Goal: Transaction & Acquisition: Register for event/course

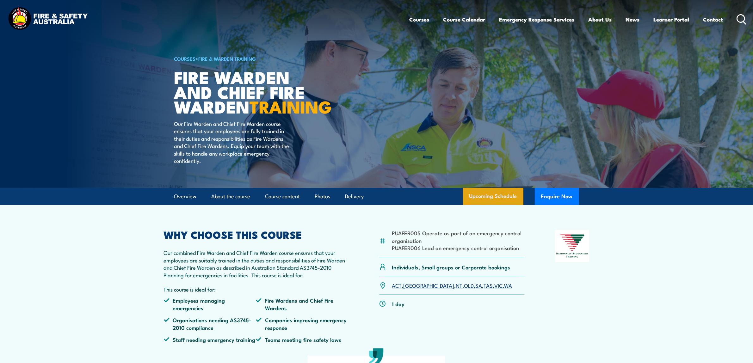
click at [492, 205] on link "Upcoming Schedule" at bounding box center [493, 196] width 60 height 17
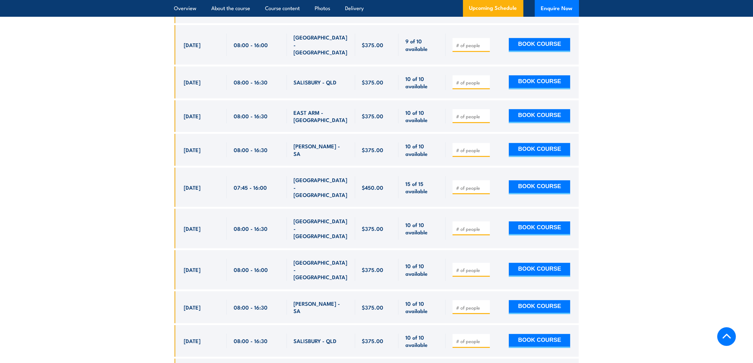
scroll to position [2344, 0]
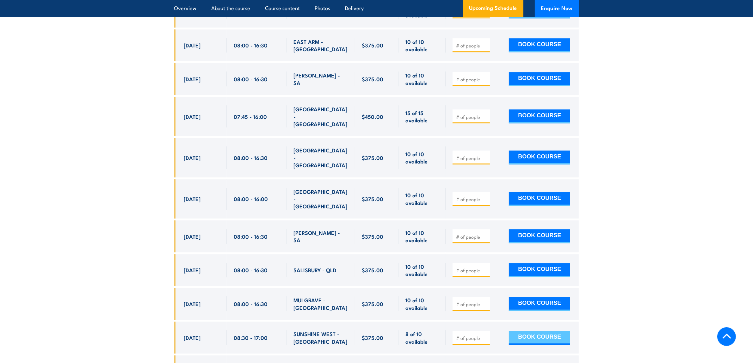
click at [532, 331] on button "BOOK COURSE" at bounding box center [539, 338] width 61 height 14
click at [455, 331] on div at bounding box center [470, 338] width 37 height 14
type input "1"
click at [485, 335] on input "1" at bounding box center [472, 338] width 32 height 6
click at [528, 331] on button "BOOK COURSE" at bounding box center [539, 338] width 61 height 14
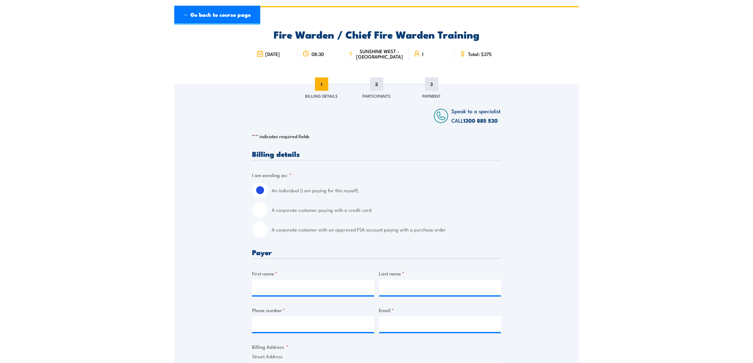
scroll to position [119, 0]
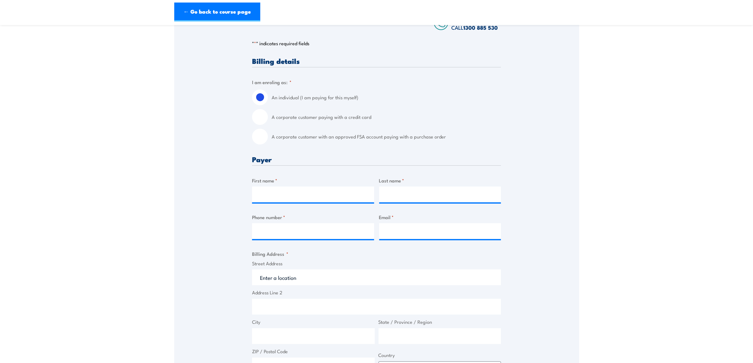
click at [266, 141] on input "A corporate customer with an approved FSA account paying with a purchase order" at bounding box center [260, 137] width 16 height 16
radio input "true"
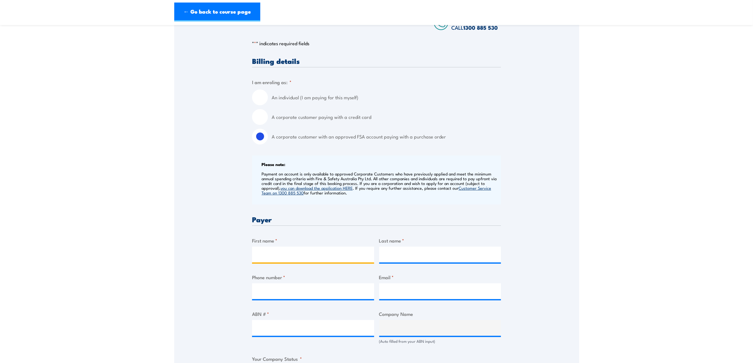
click at [282, 247] on input "First name *" at bounding box center [313, 255] width 122 height 16
type input "[PERSON_NAME]"
type input "0411053125"
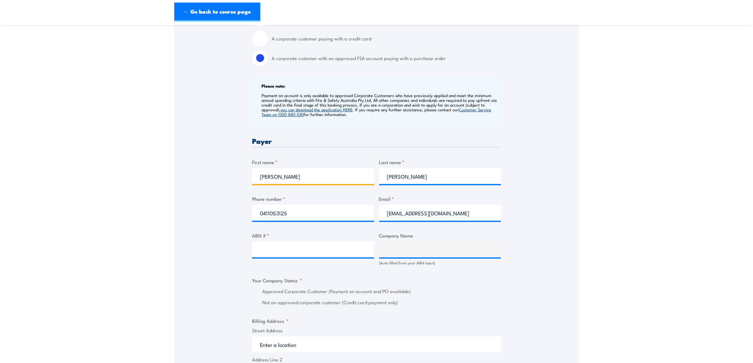
scroll to position [198, 0]
drag, startPoint x: 451, startPoint y: 211, endPoint x: 368, endPoint y: 212, distance: 83.4
click at [371, 212] on div "Billing details I am enroling as: * An individual (I am paying for this myself)…" at bounding box center [376, 307] width 249 height 658
type input "[PERSON_NAME][EMAIL_ADDRESS][PERSON_NAME][DOMAIN_NAME]"
click at [325, 252] on input "ABN # *" at bounding box center [313, 249] width 122 height 16
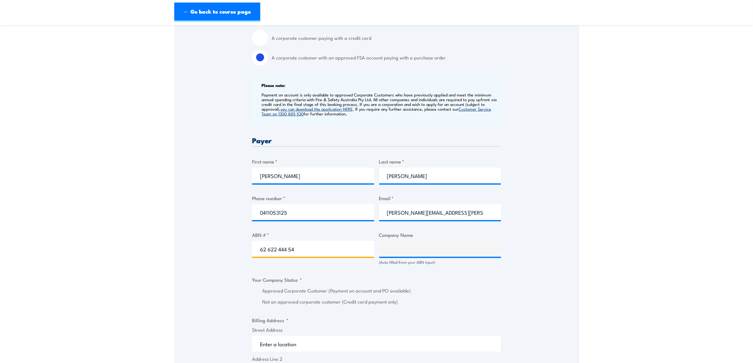
type input "62 622 444 544"
type input "KAPITOL GROUP PTY LTD"
radio input "true"
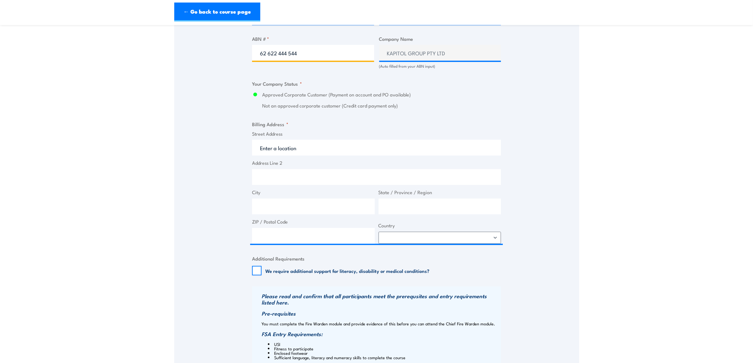
scroll to position [395, 0]
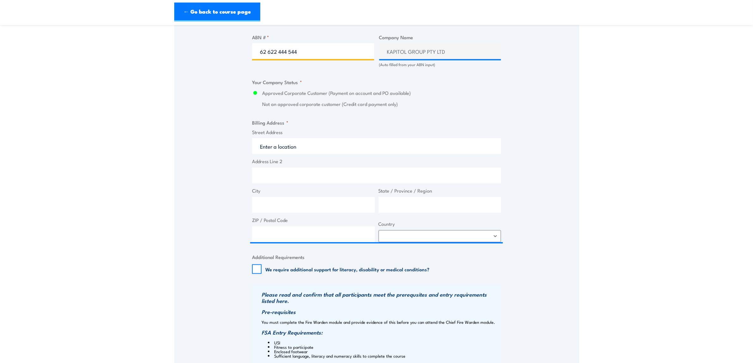
type input "62 622 444 544"
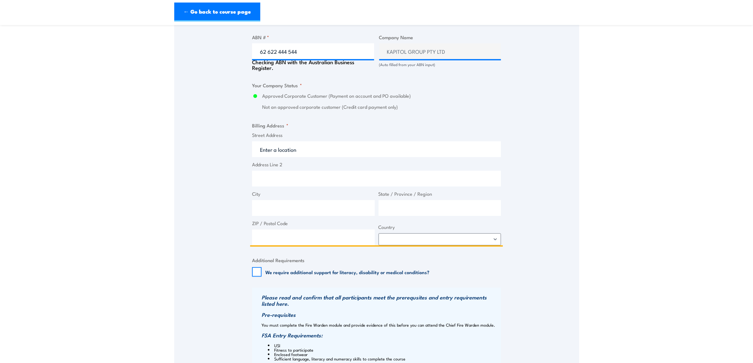
click at [284, 149] on input "Street Address" at bounding box center [376, 149] width 249 height 16
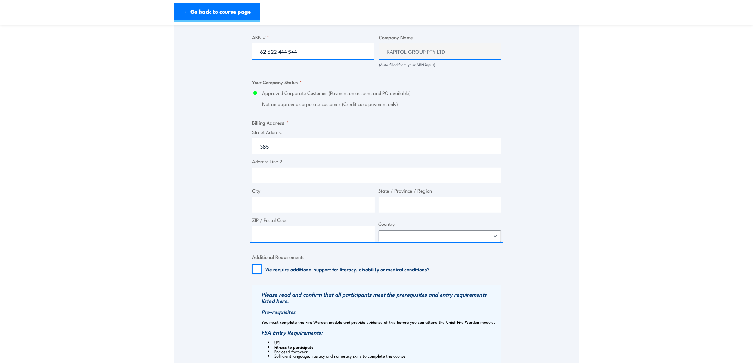
type input "[STREET_ADDRESS]"
type input "[GEOGRAPHIC_DATA]"
type input "Victoria"
type input "3000"
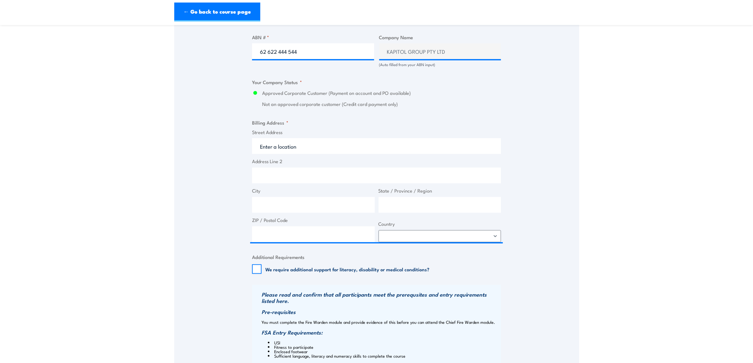
select select "[GEOGRAPHIC_DATA]"
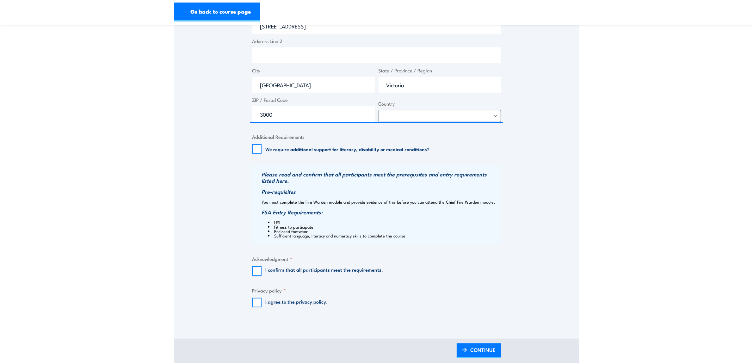
scroll to position [553, 0]
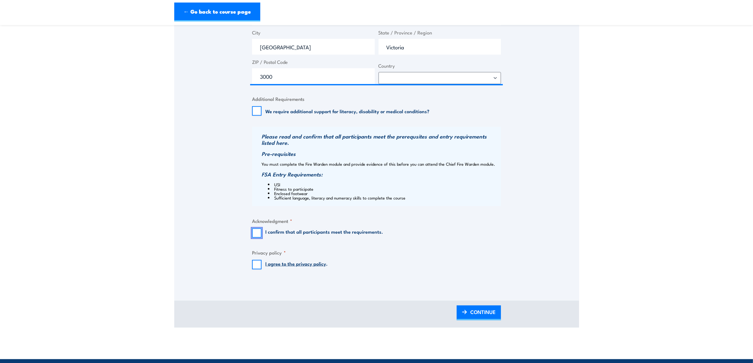
click at [255, 233] on input "I confirm that all participants meet the requirements." at bounding box center [256, 232] width 9 height 9
checkbox input "true"
click at [257, 266] on input "I agree to the privacy policy ." at bounding box center [256, 264] width 9 height 9
checkbox input "true"
click at [495, 312] on span "CONTINUE" at bounding box center [482, 311] width 25 height 17
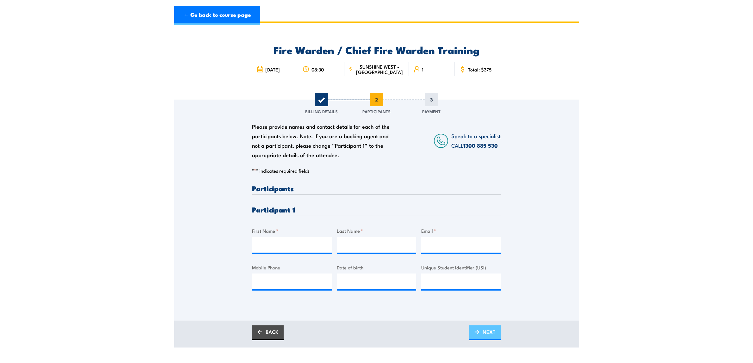
scroll to position [0, 0]
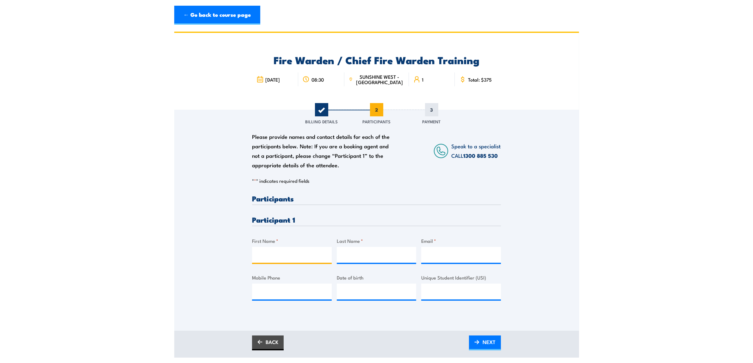
click at [283, 255] on input "First Name *" at bounding box center [292, 255] width 80 height 16
type input "Ben"
click at [378, 258] on input "Last Name *" at bounding box center [377, 255] width 80 height 16
click at [370, 253] on input "Last Name *" at bounding box center [377, 255] width 80 height 16
type input "[PERSON_NAME]"
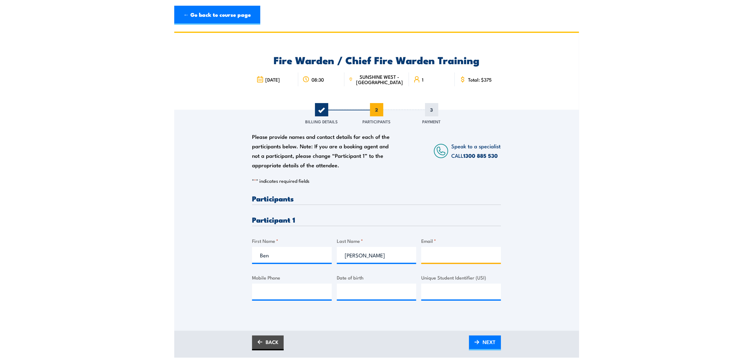
click at [427, 253] on input "Email *" at bounding box center [461, 255] width 80 height 16
type input "[EMAIL_ADDRESS][PERSON_NAME][DOMAIN_NAME]"
click at [263, 286] on input "Mobile Phone" at bounding box center [292, 291] width 80 height 16
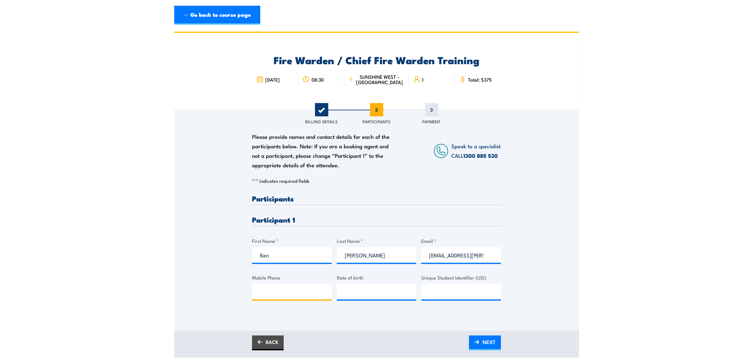
type input "0411053125"
click at [484, 339] on span "NEXT" at bounding box center [488, 341] width 13 height 17
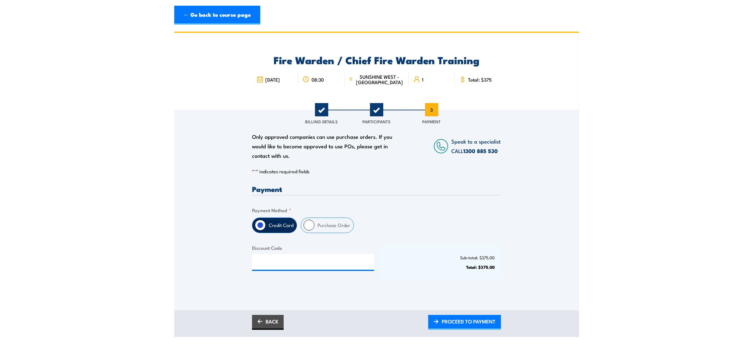
click at [323, 226] on label "Purchase Order" at bounding box center [333, 225] width 39 height 15
click at [314, 226] on input "Purchase Order" at bounding box center [308, 225] width 11 height 11
radio input "true"
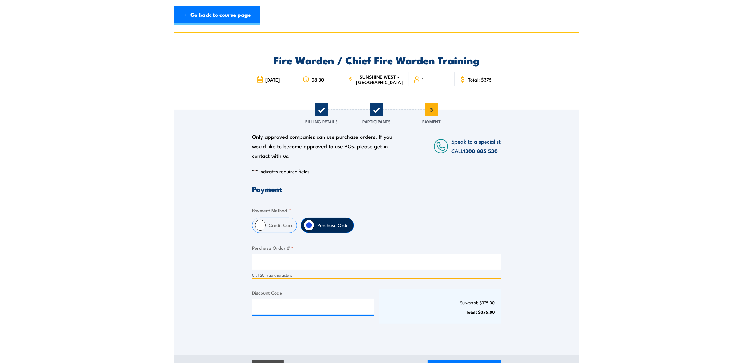
click at [295, 262] on input "Purchase Order # *" at bounding box center [376, 262] width 249 height 16
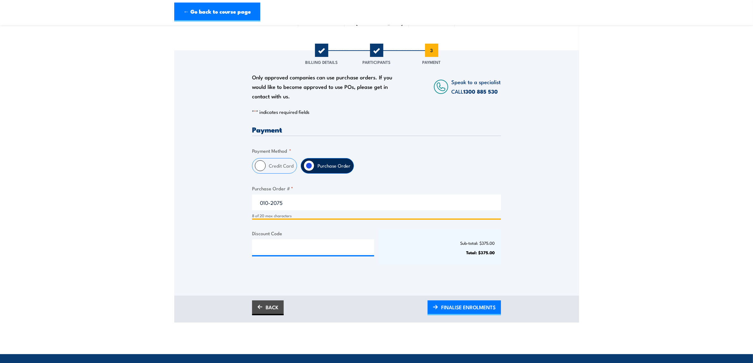
scroll to position [119, 0]
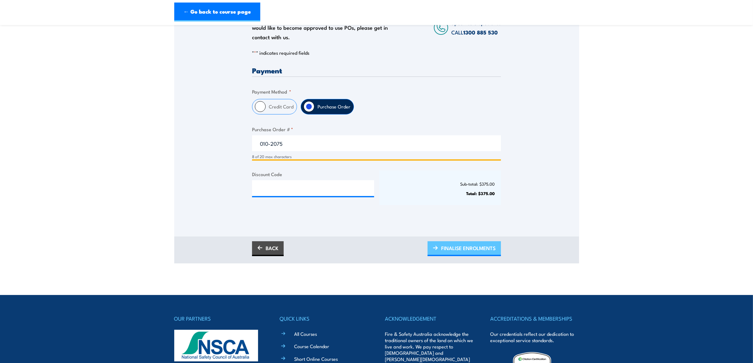
type input "010-2075"
click at [469, 249] on span "FINALISE ENROLMENTS" at bounding box center [468, 248] width 54 height 17
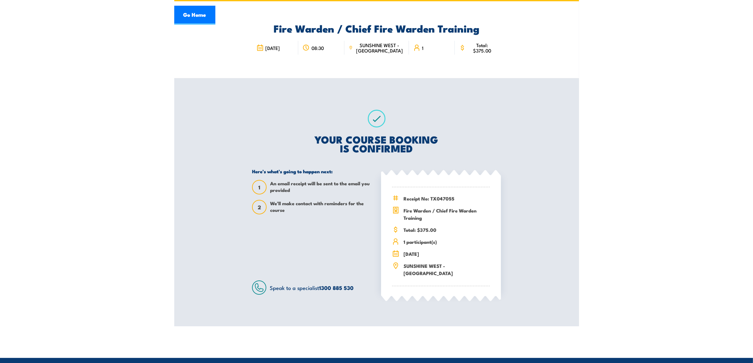
scroll to position [79, 0]
